Goal: Task Accomplishment & Management: Use online tool/utility

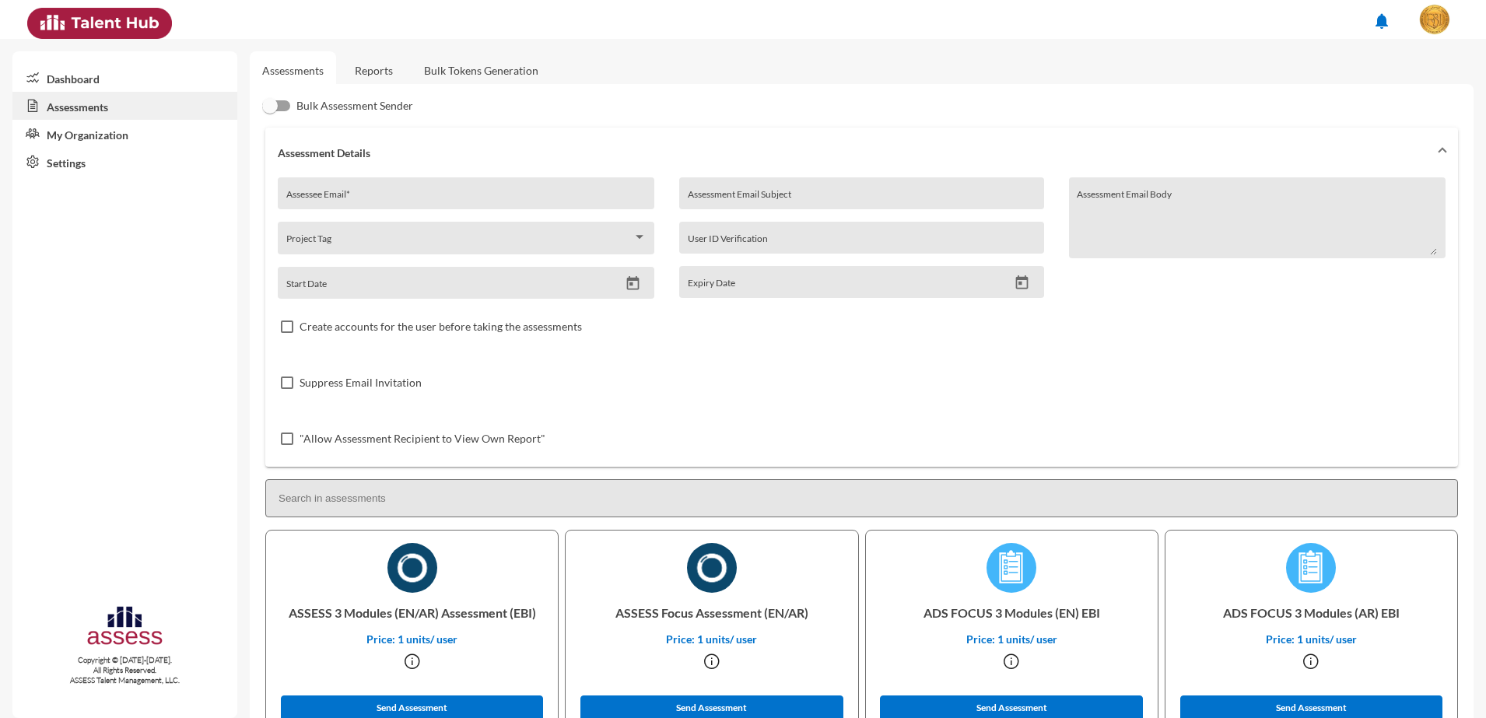
click at [450, 56] on link "Bulk Tokens Generation" at bounding box center [481, 70] width 139 height 38
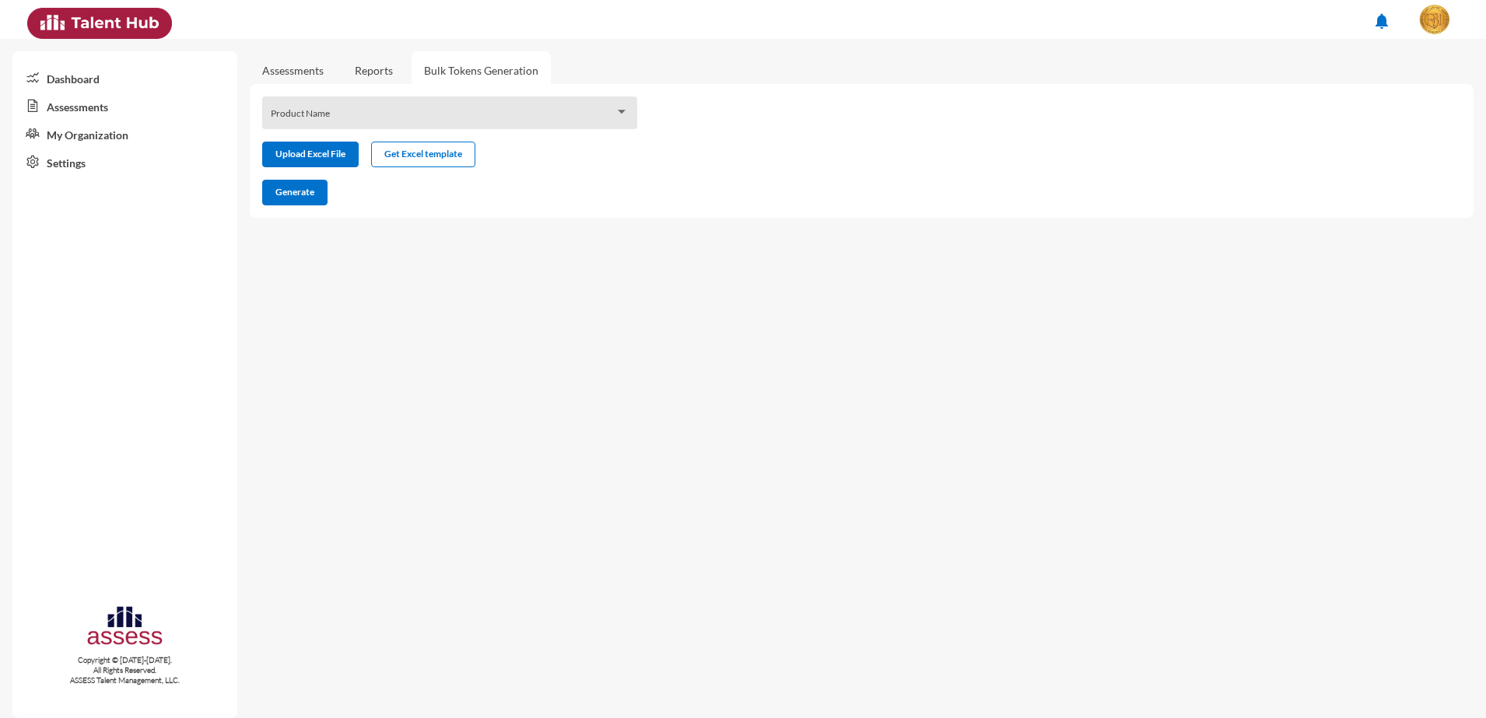
click at [458, 105] on div "Product Name" at bounding box center [450, 117] width 359 height 24
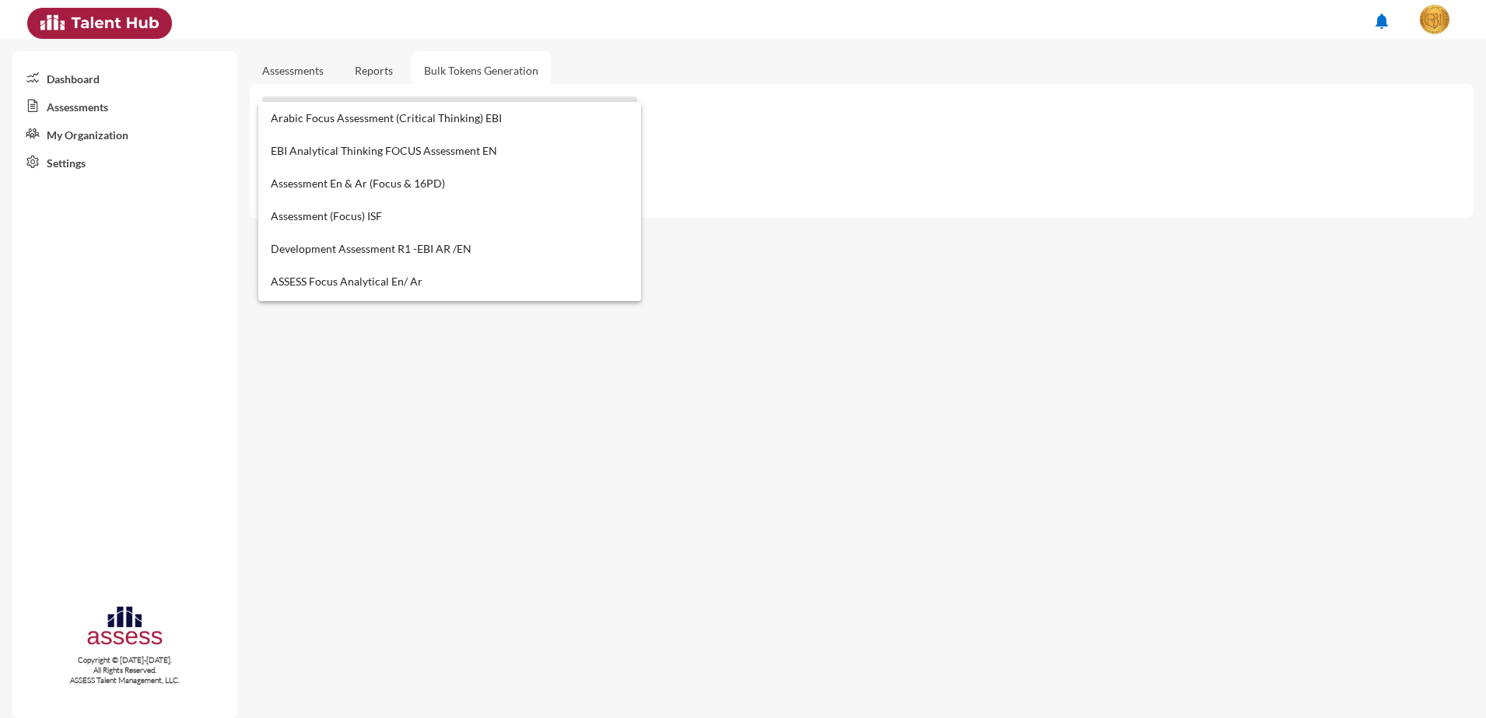
scroll to position [685, 0]
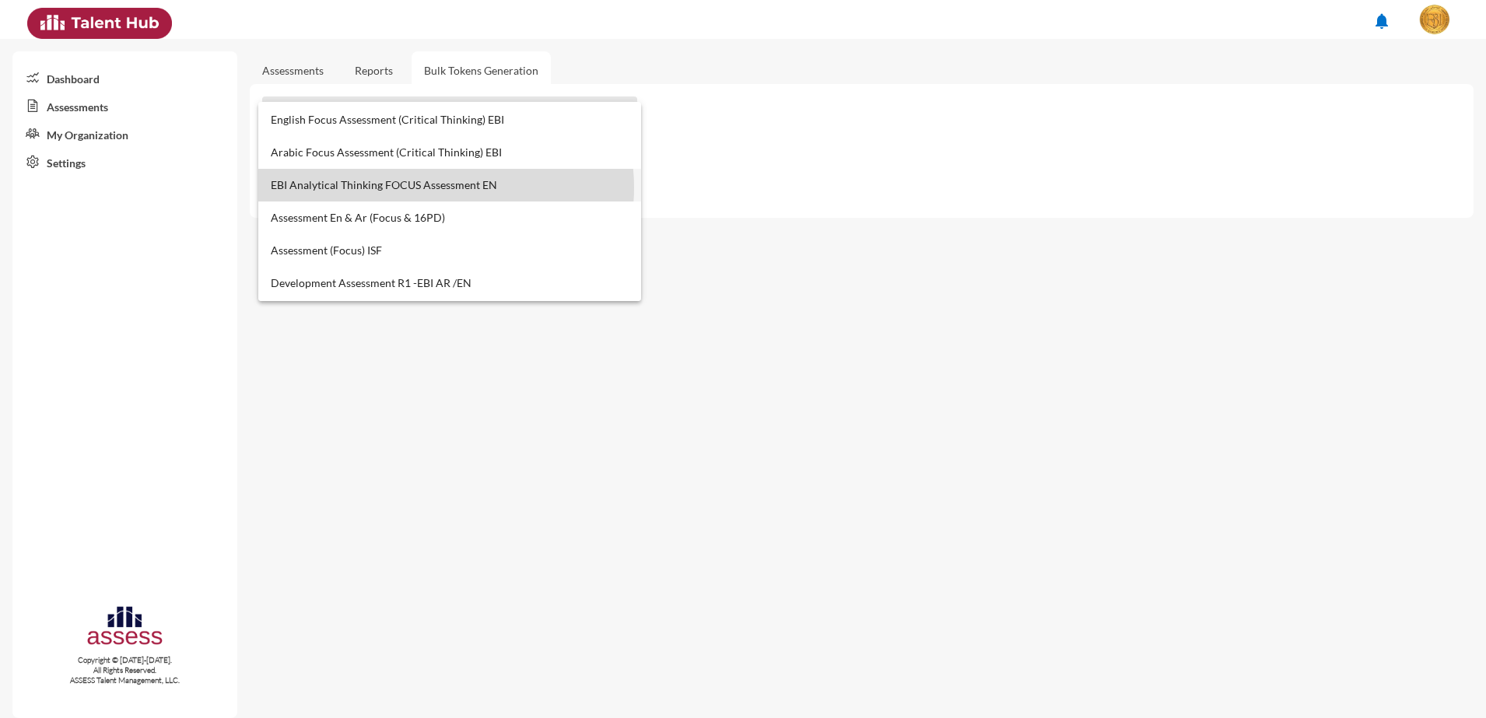
click at [440, 188] on span "EBI Analytical Thinking FOCUS Assessment EN" at bounding box center [450, 185] width 359 height 33
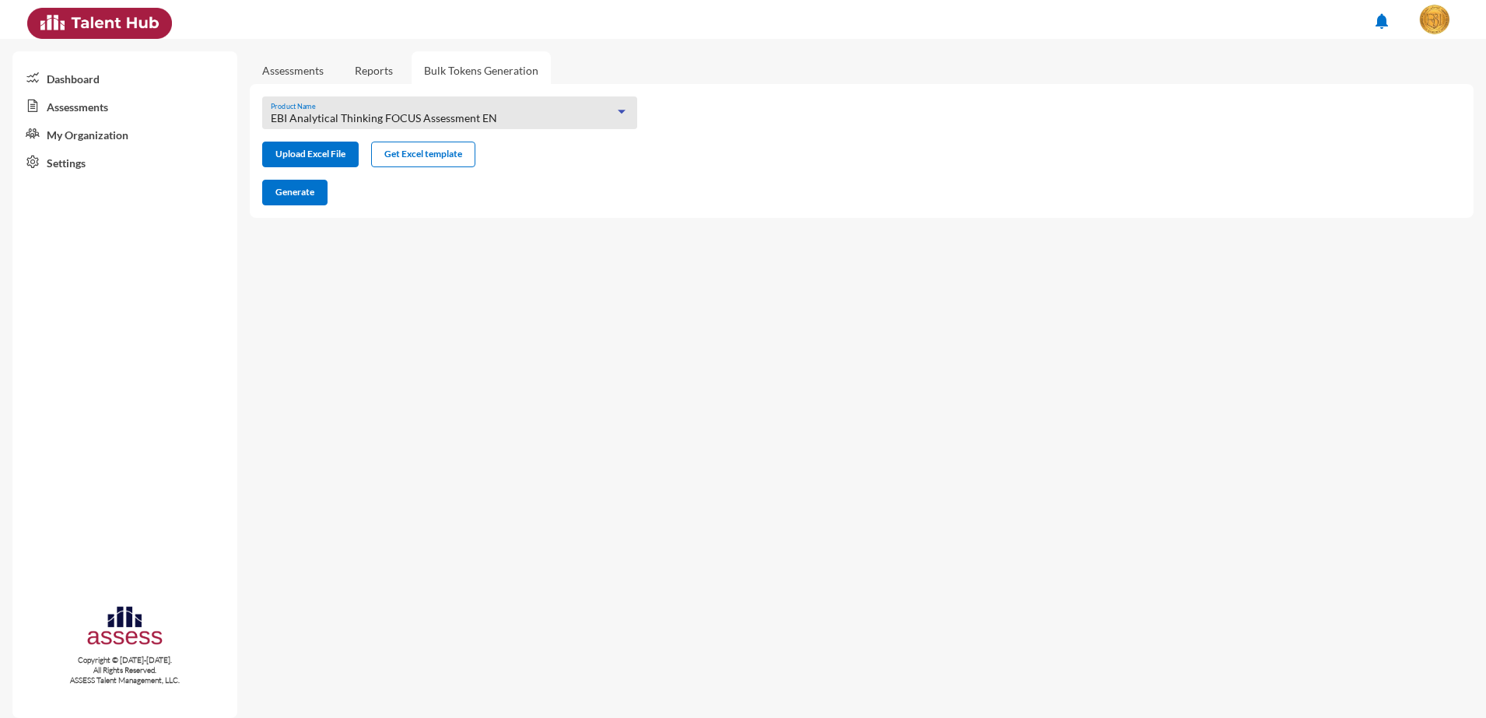
click at [468, 122] on span "EBI Analytical Thinking FOCUS Assessment EN" at bounding box center [384, 117] width 226 height 13
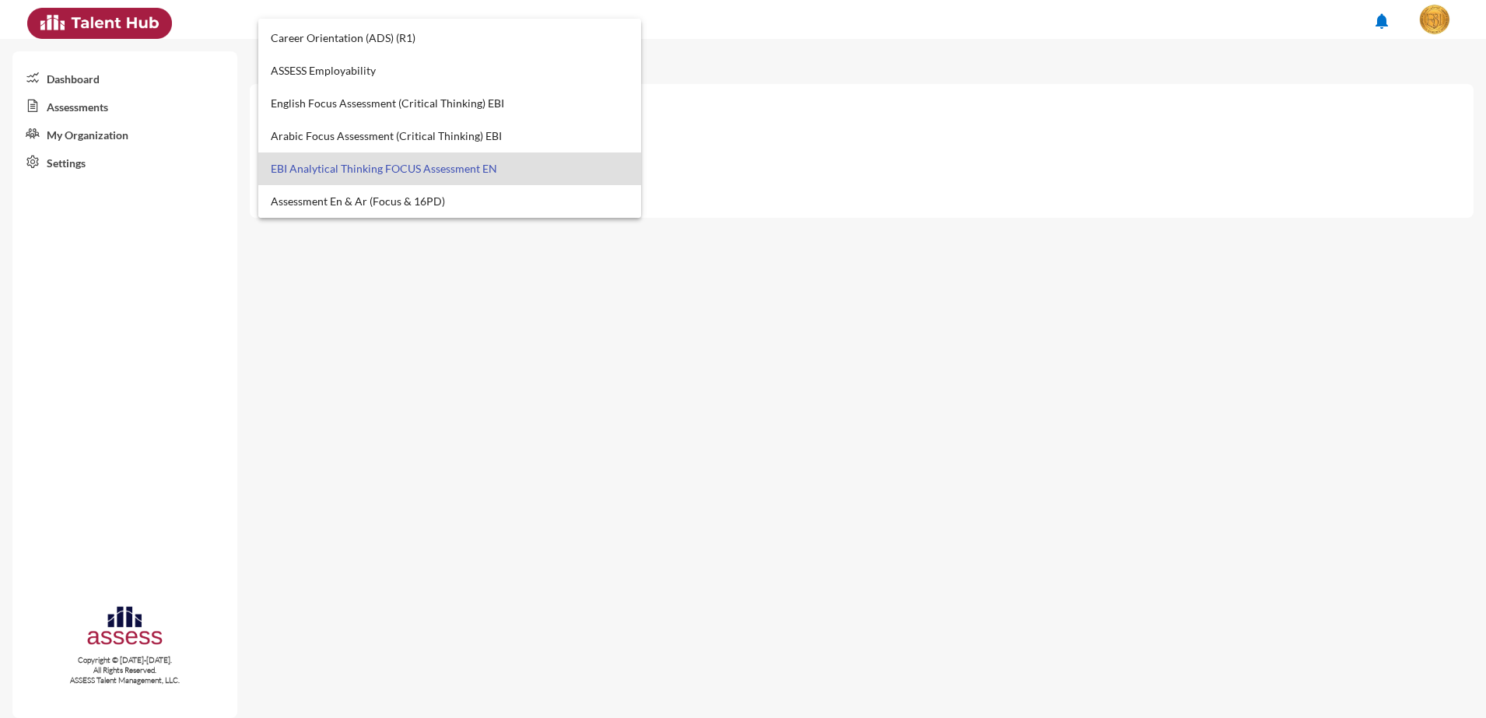
scroll to position [587, 0]
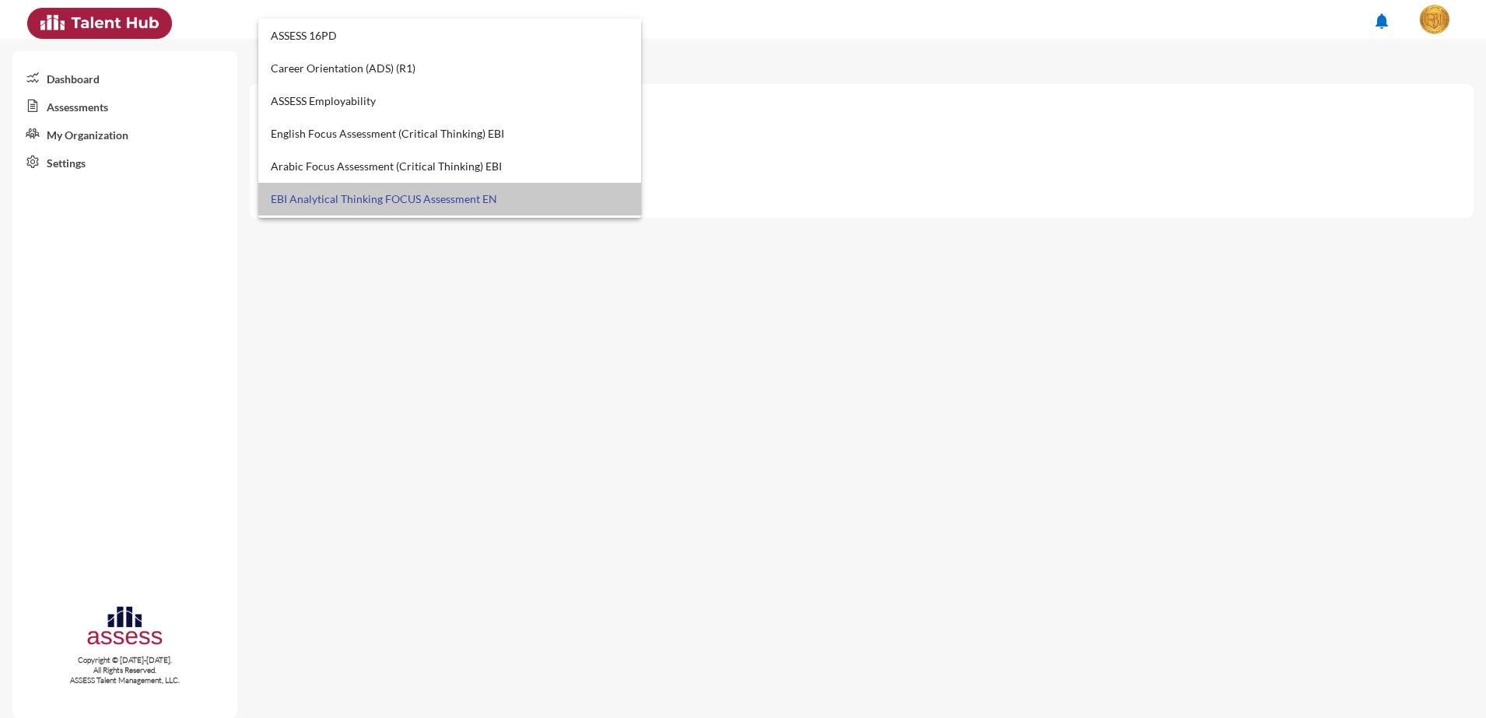
click at [453, 199] on span "EBI Analytical Thinking FOCUS Assessment EN" at bounding box center [450, 199] width 359 height 33
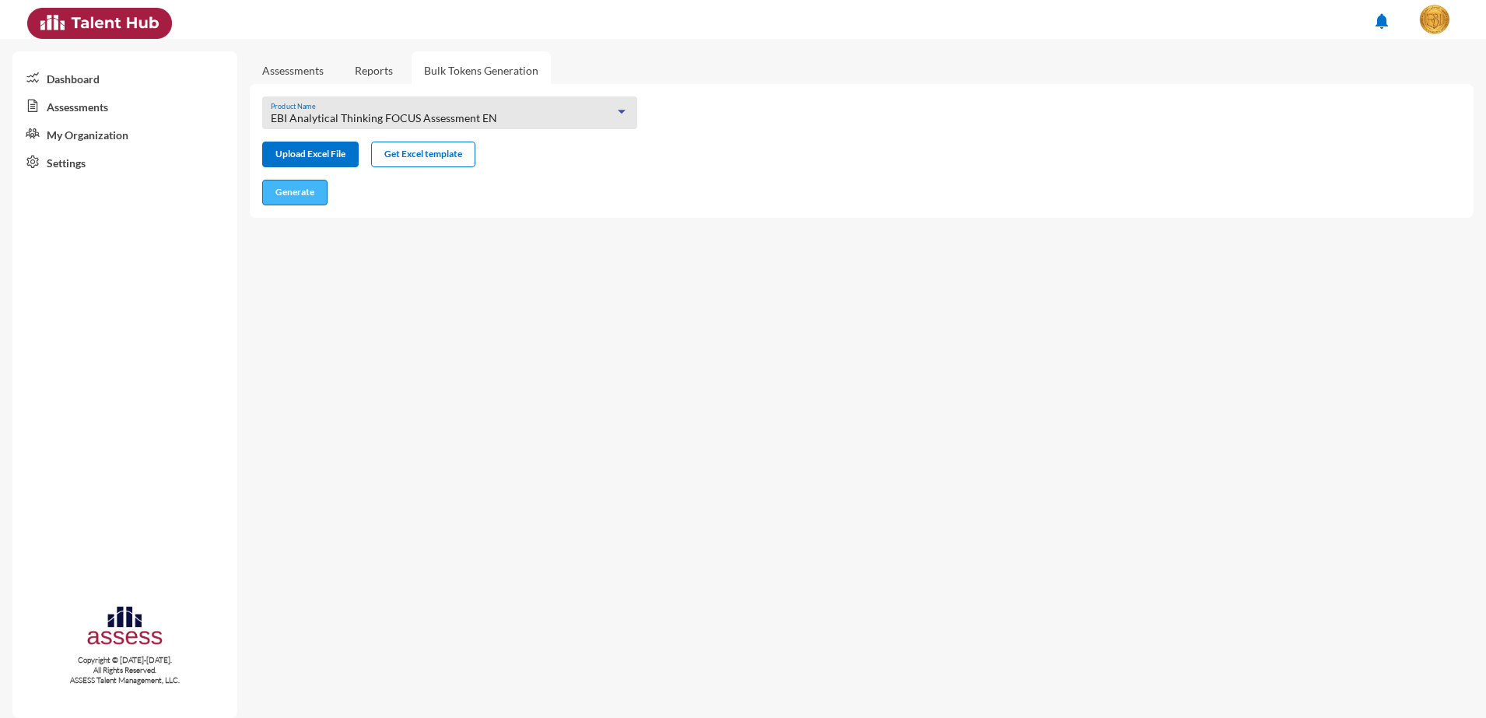
click at [302, 194] on span "Generate" at bounding box center [294, 192] width 39 height 12
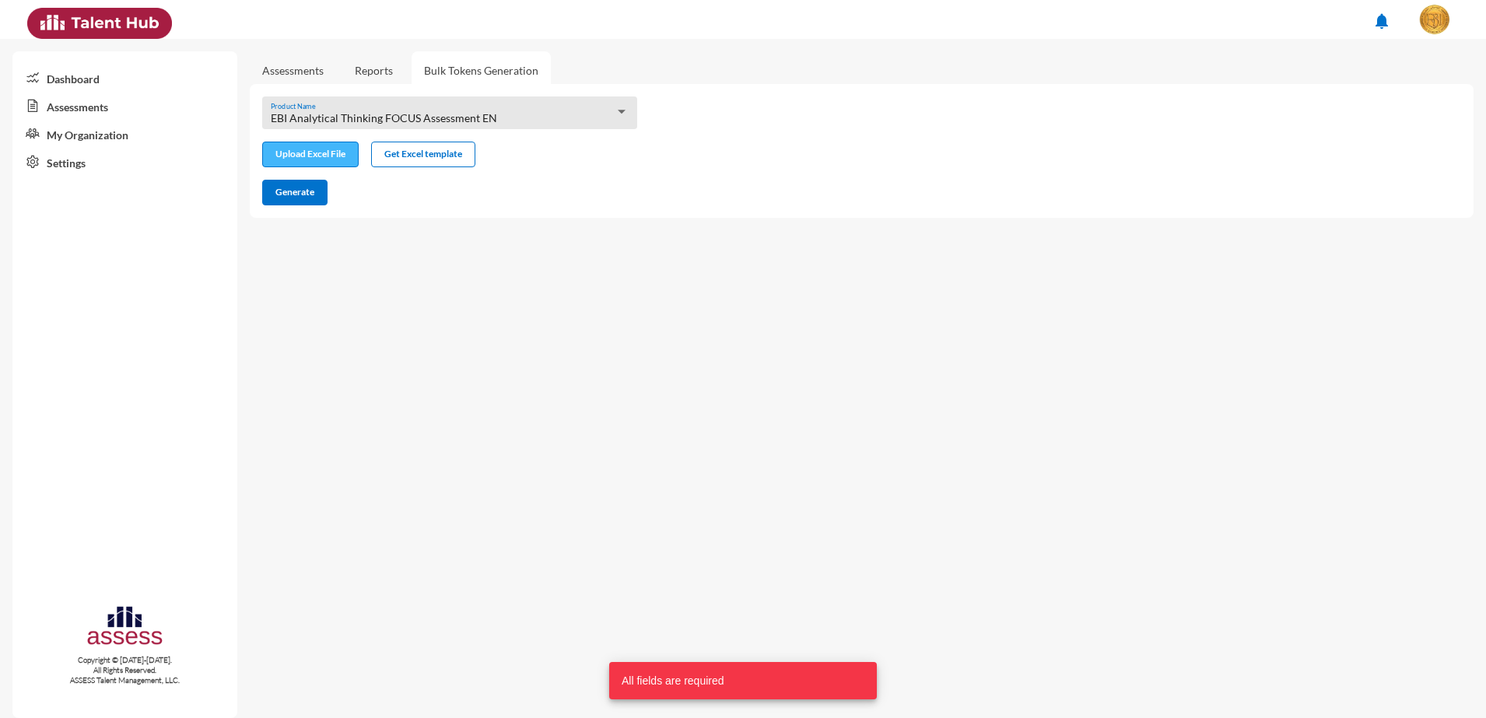
click at [303, 152] on input "file" at bounding box center [310, 156] width 95 height 16
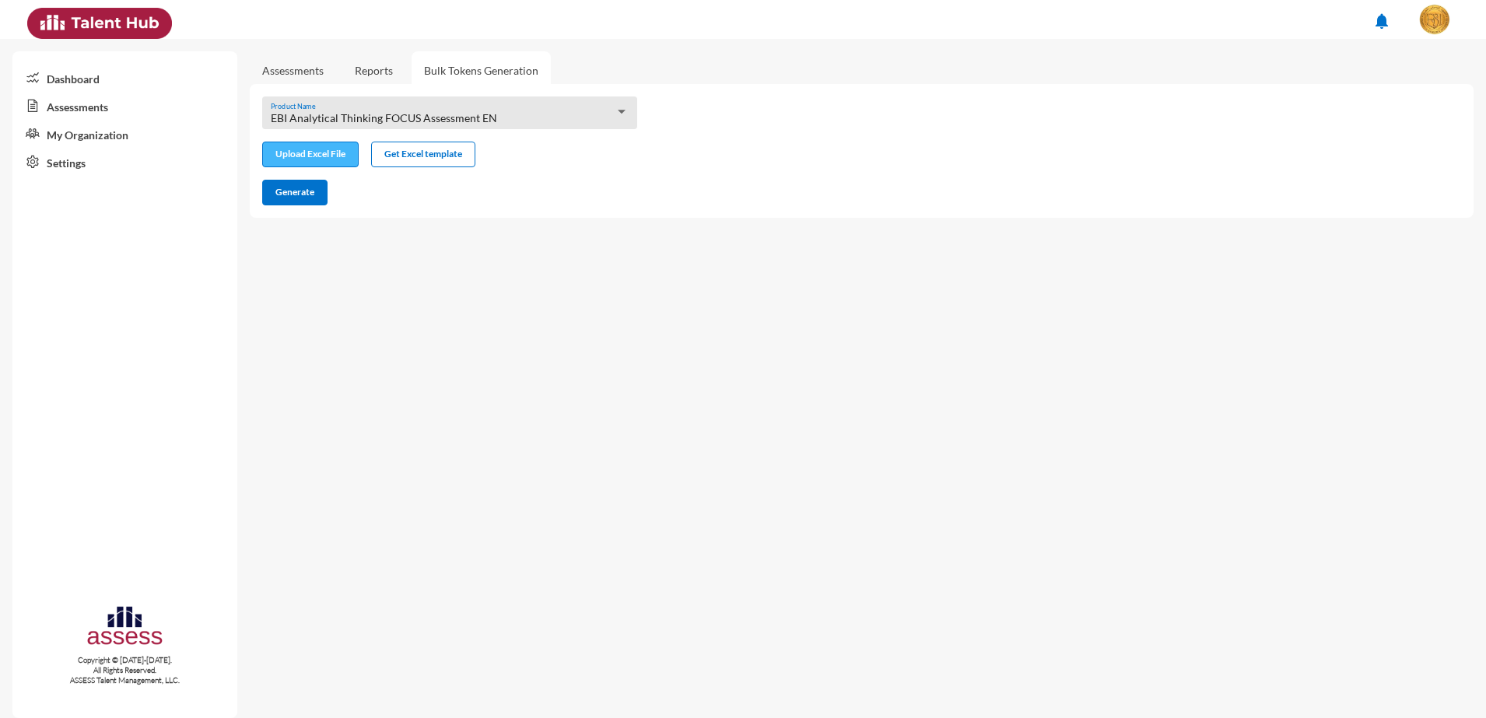
type input "C:\fakepath\excel (1).xlsx"
drag, startPoint x: 317, startPoint y: 187, endPoint x: 352, endPoint y: 189, distance: 34.3
click at [317, 188] on button "Generate" at bounding box center [294, 193] width 65 height 26
